Goal: Check status: Check status

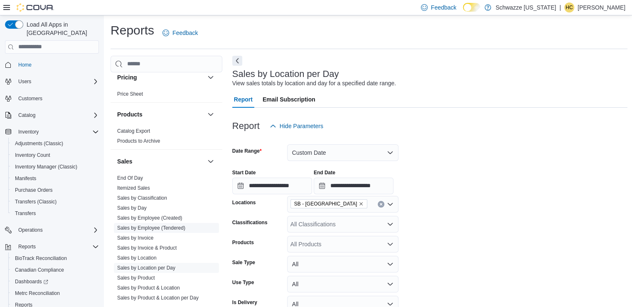
click at [179, 226] on link "Sales by Employee (Tendered)" at bounding box center [151, 228] width 68 height 6
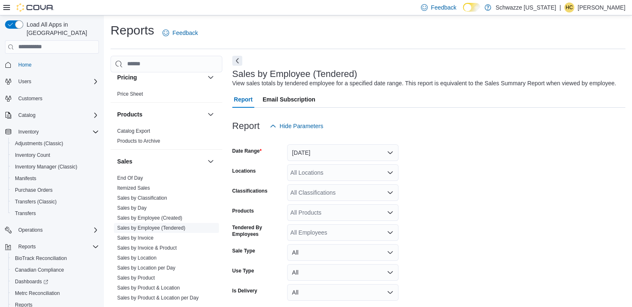
scroll to position [19, 0]
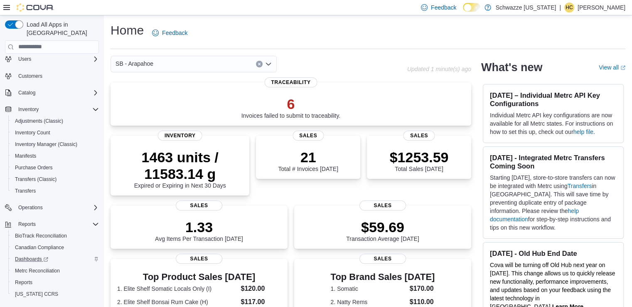
scroll to position [32, 0]
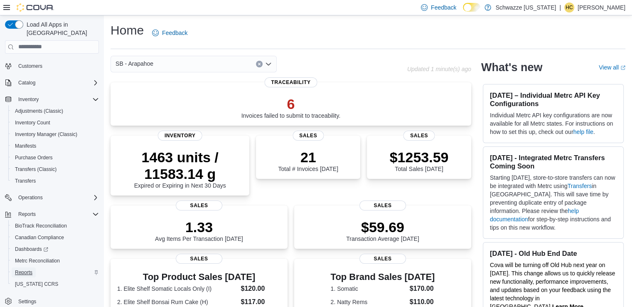
click at [22, 269] on span "Reports" at bounding box center [23, 272] width 17 height 7
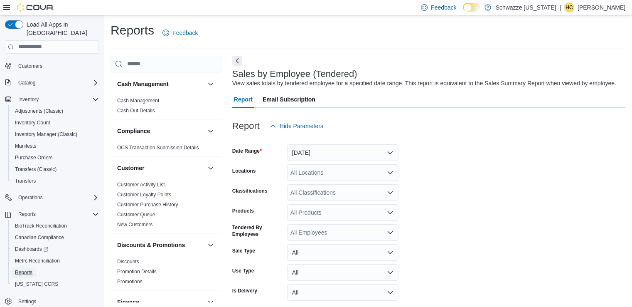
scroll to position [19, 0]
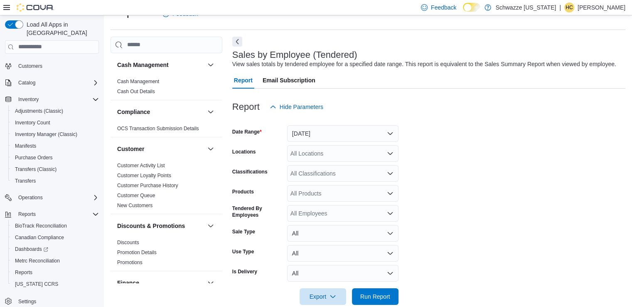
click at [332, 153] on div "All Locations" at bounding box center [342, 153] width 111 height 17
type input "****"
click at [341, 169] on span "SB - Manitou Springs" at bounding box center [346, 167] width 74 height 8
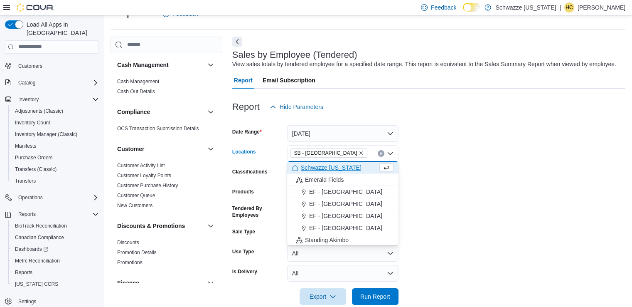
click at [447, 225] on form "Date Range Yesterday Locations SB - Manitou Springs Combo box. Selected. SB - M…" at bounding box center [428, 209] width 393 height 189
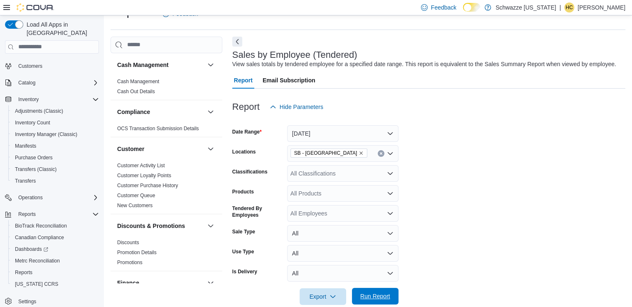
click at [394, 300] on button "Run Report" at bounding box center [375, 296] width 47 height 17
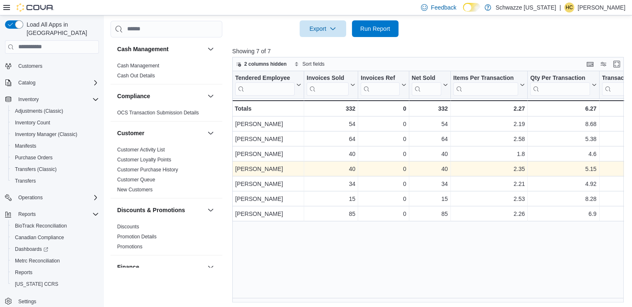
scroll to position [289, 0]
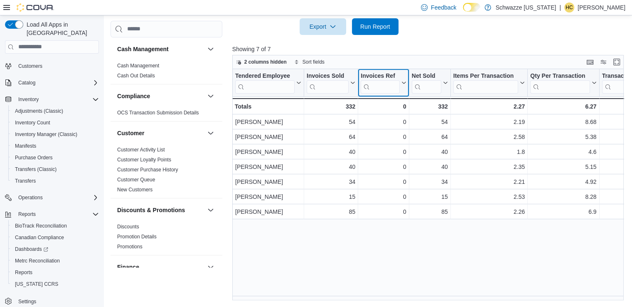
click at [403, 81] on icon at bounding box center [403, 82] width 7 height 5
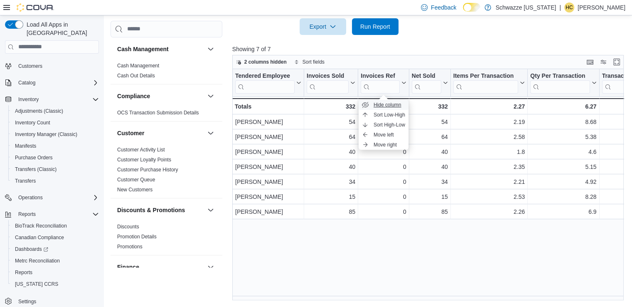
click at [392, 103] on span "Hide column" at bounding box center [388, 104] width 28 height 7
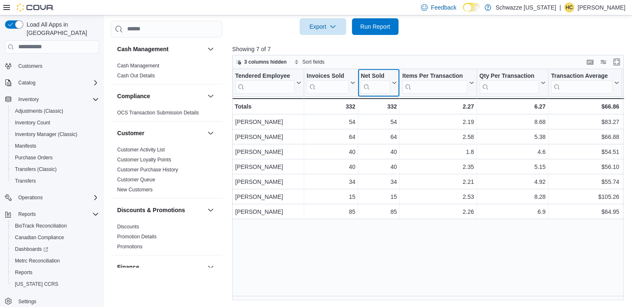
click at [394, 81] on icon at bounding box center [393, 82] width 7 height 5
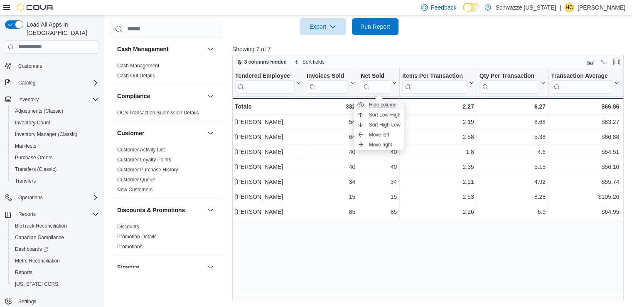
click at [390, 102] on span "Hide column" at bounding box center [383, 104] width 28 height 7
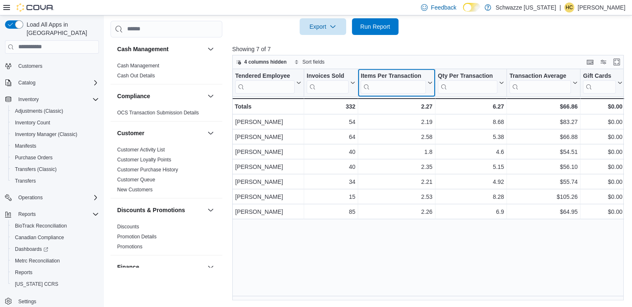
click at [430, 82] on icon at bounding box center [429, 82] width 7 height 5
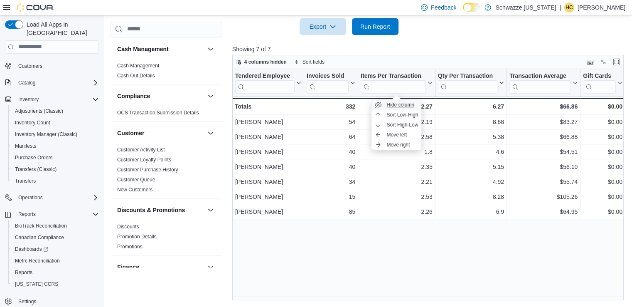
click at [395, 105] on span "Hide column" at bounding box center [400, 104] width 28 height 7
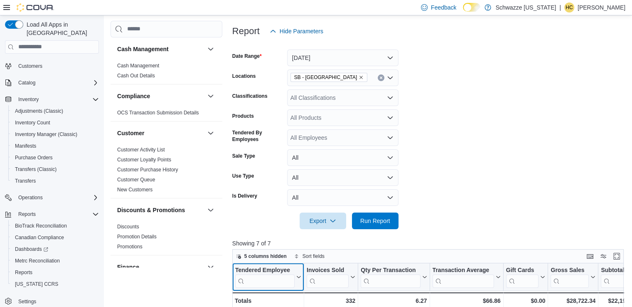
scroll to position [81, 0]
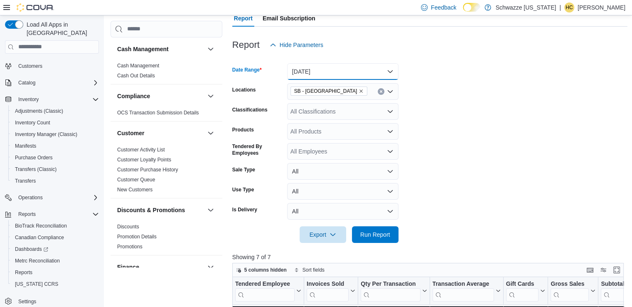
click at [359, 66] on button "Yesterday" at bounding box center [342, 71] width 111 height 17
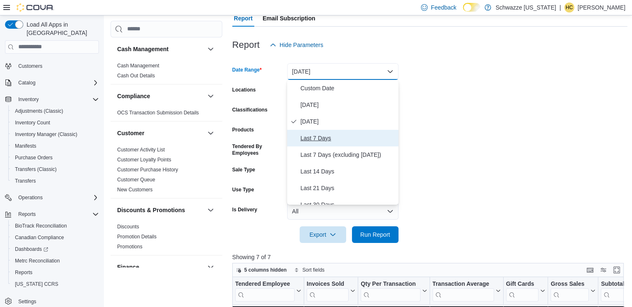
click at [325, 141] on span "Last 7 Days" at bounding box center [347, 138] width 95 height 10
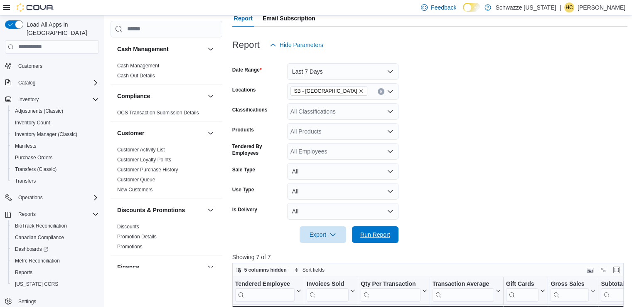
drag, startPoint x: 375, startPoint y: 234, endPoint x: 490, endPoint y: 197, distance: 121.2
click at [375, 234] on span "Run Report" at bounding box center [375, 234] width 30 height 8
